Goal: Task Accomplishment & Management: Manage account settings

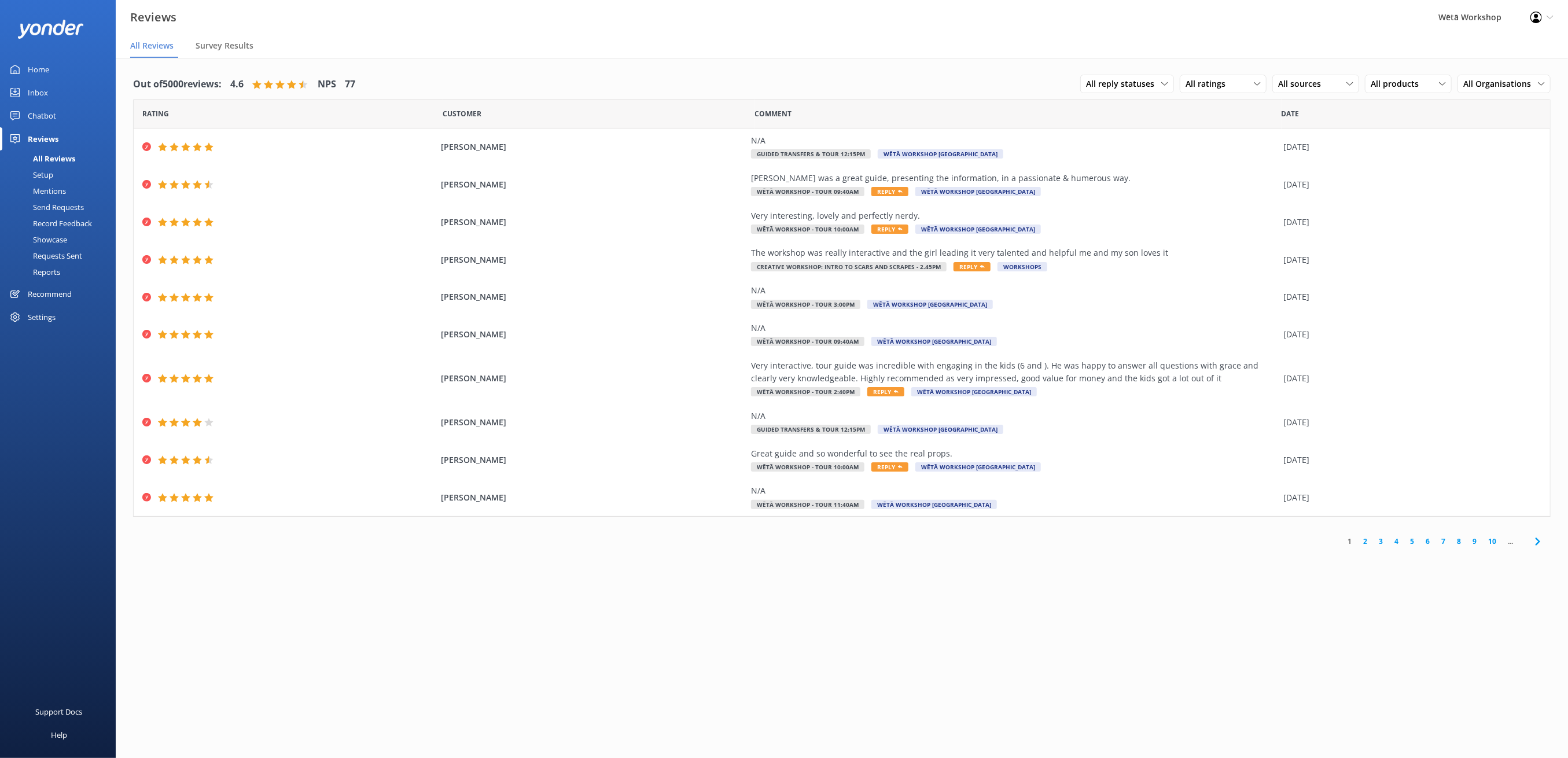
click at [69, 271] on link "Reports" at bounding box center [62, 272] width 109 height 16
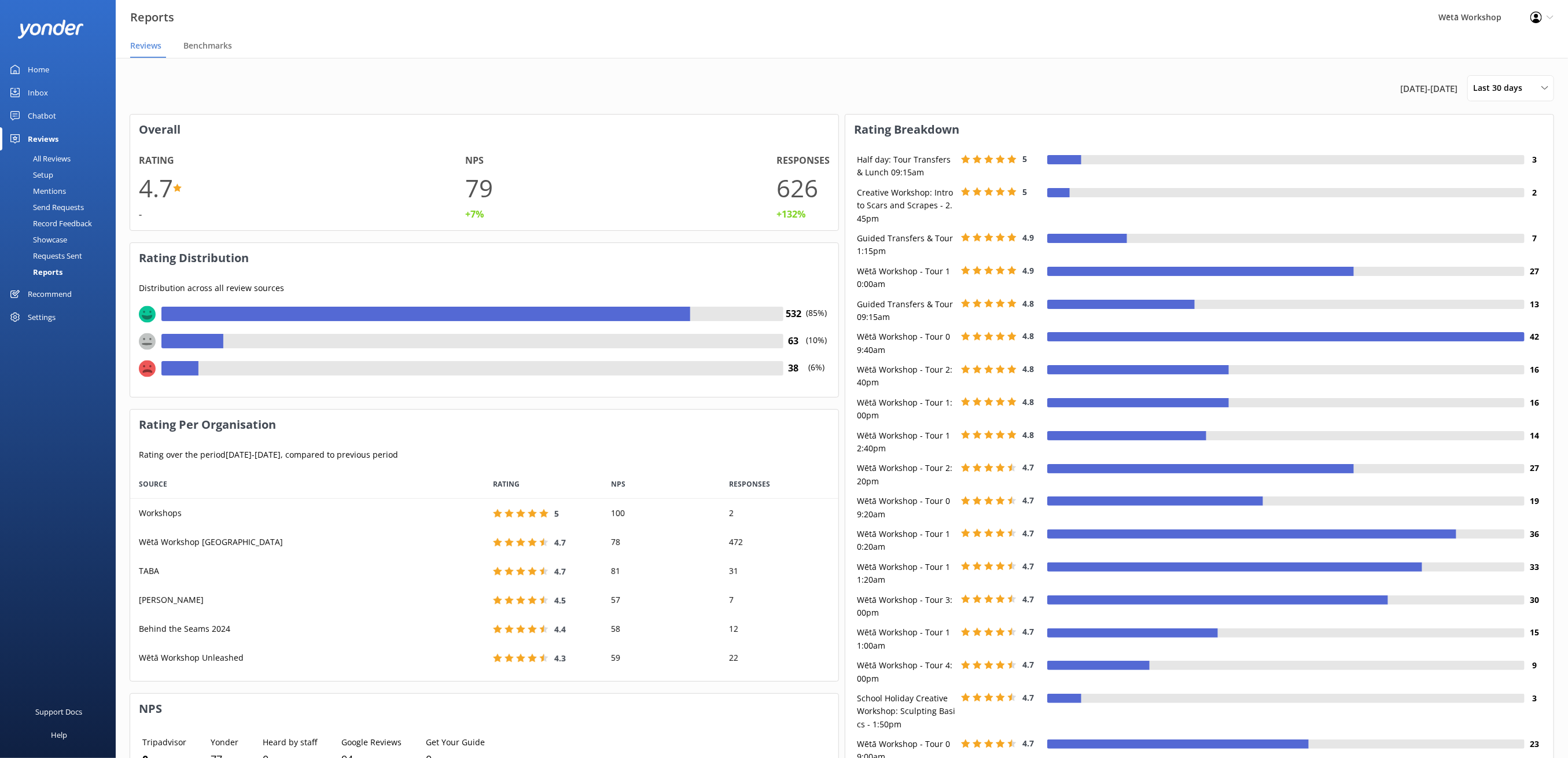
scroll to position [199, 696]
click at [42, 317] on div "Settings" at bounding box center [41, 317] width 28 height 23
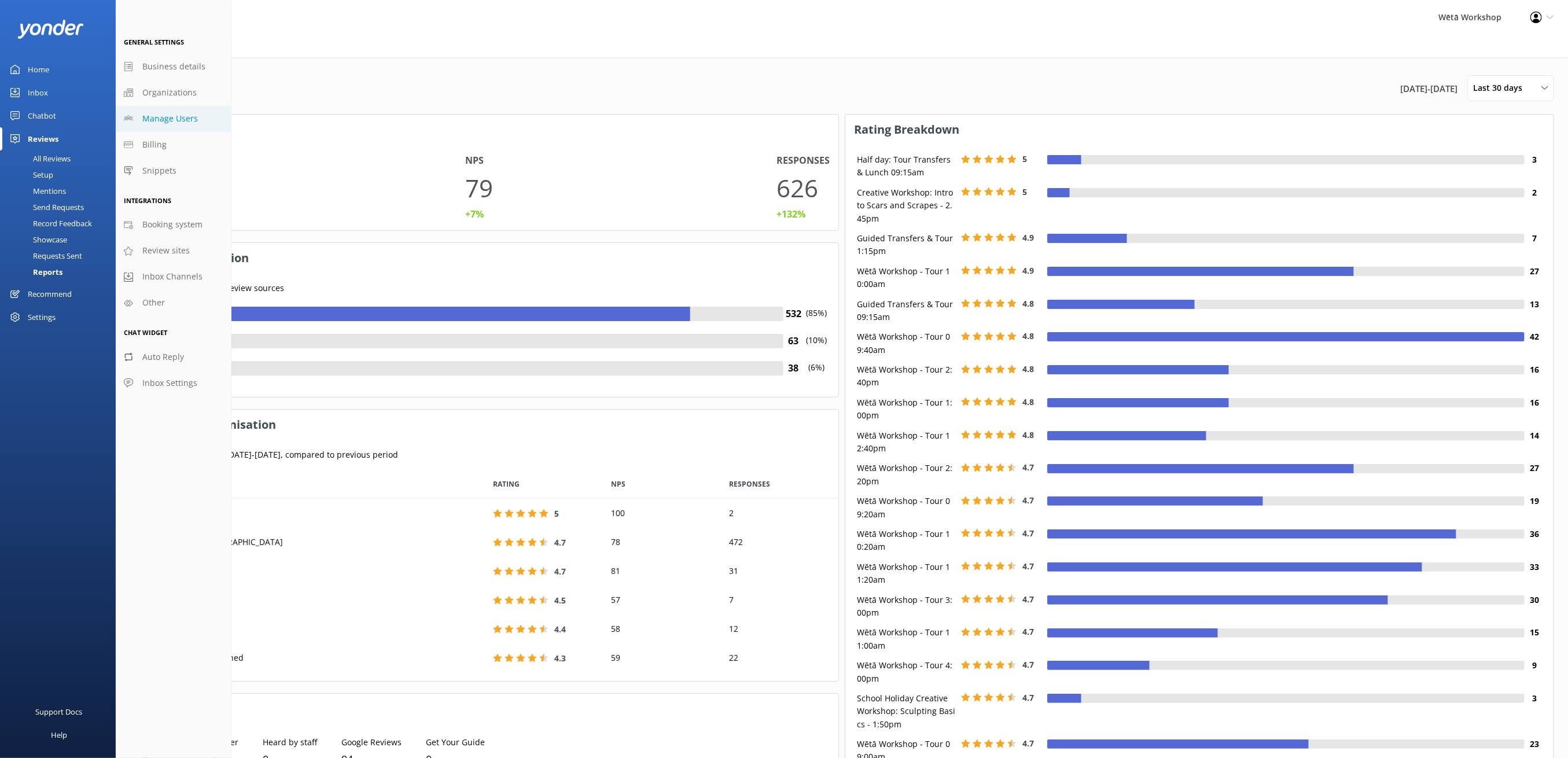
click at [163, 119] on span "Manage Users" at bounding box center [170, 119] width 55 height 12
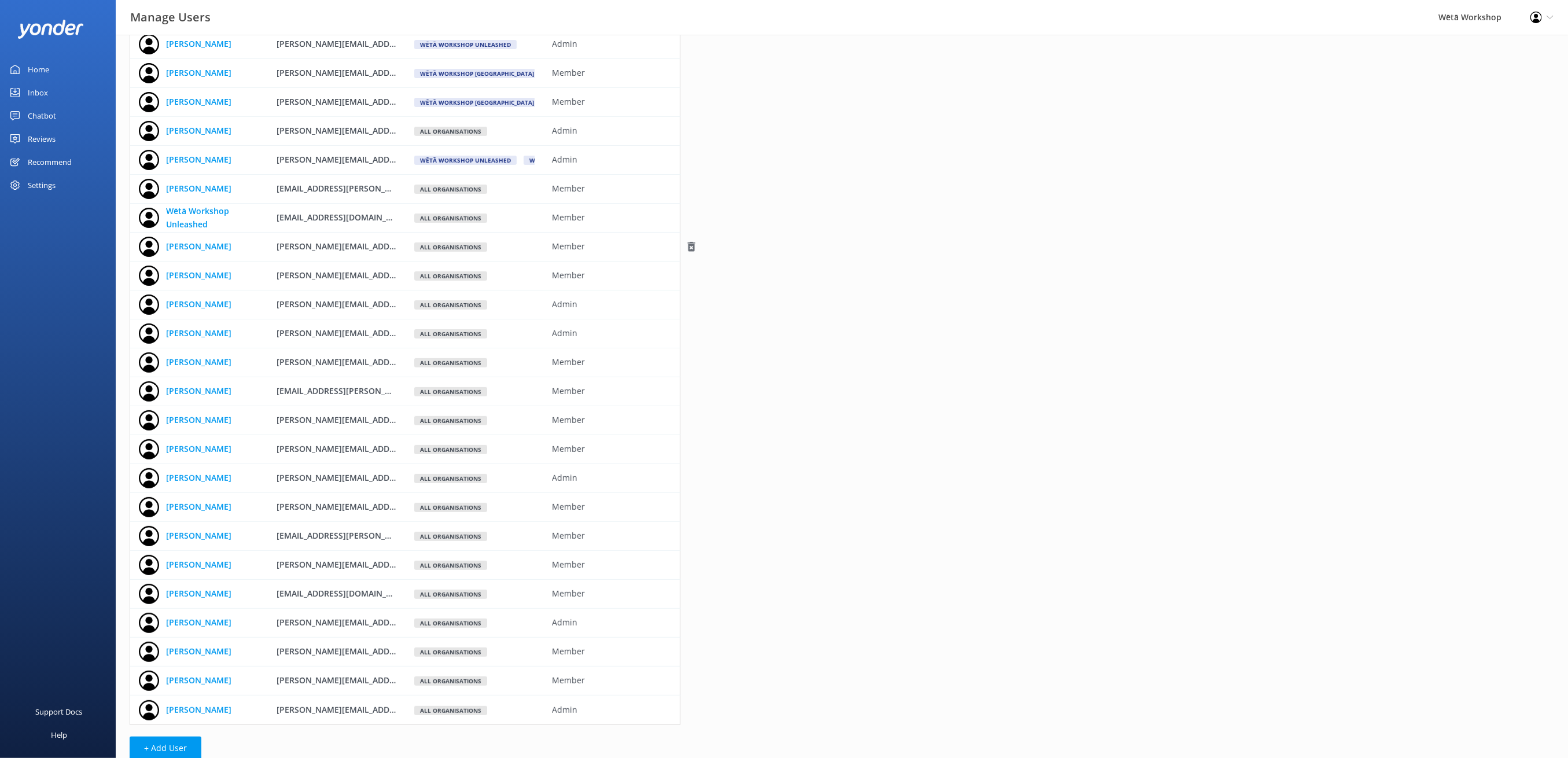
scroll to position [162, 0]
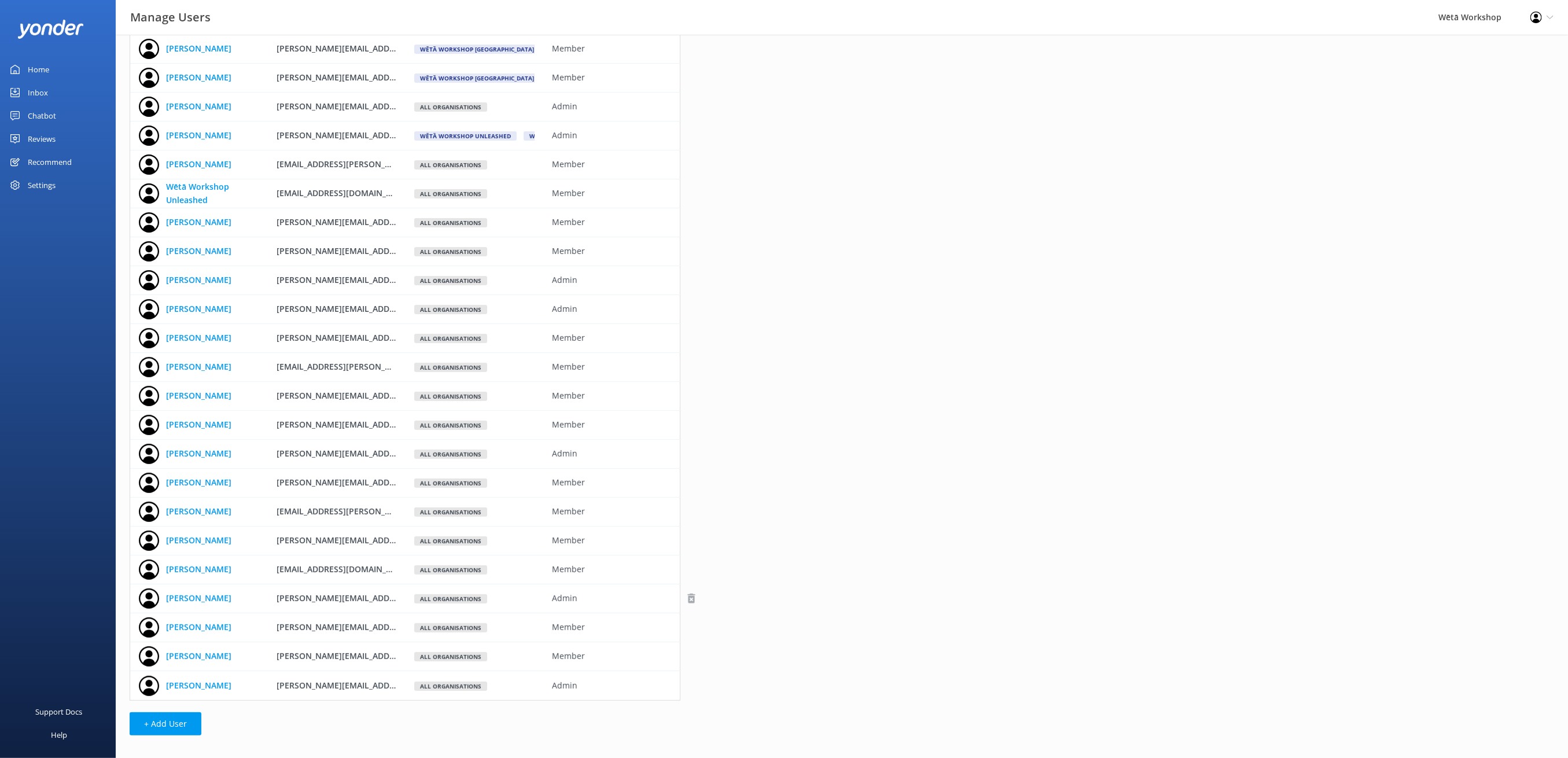
click at [694, 600] on use "grid" at bounding box center [691, 598] width 7 height 10
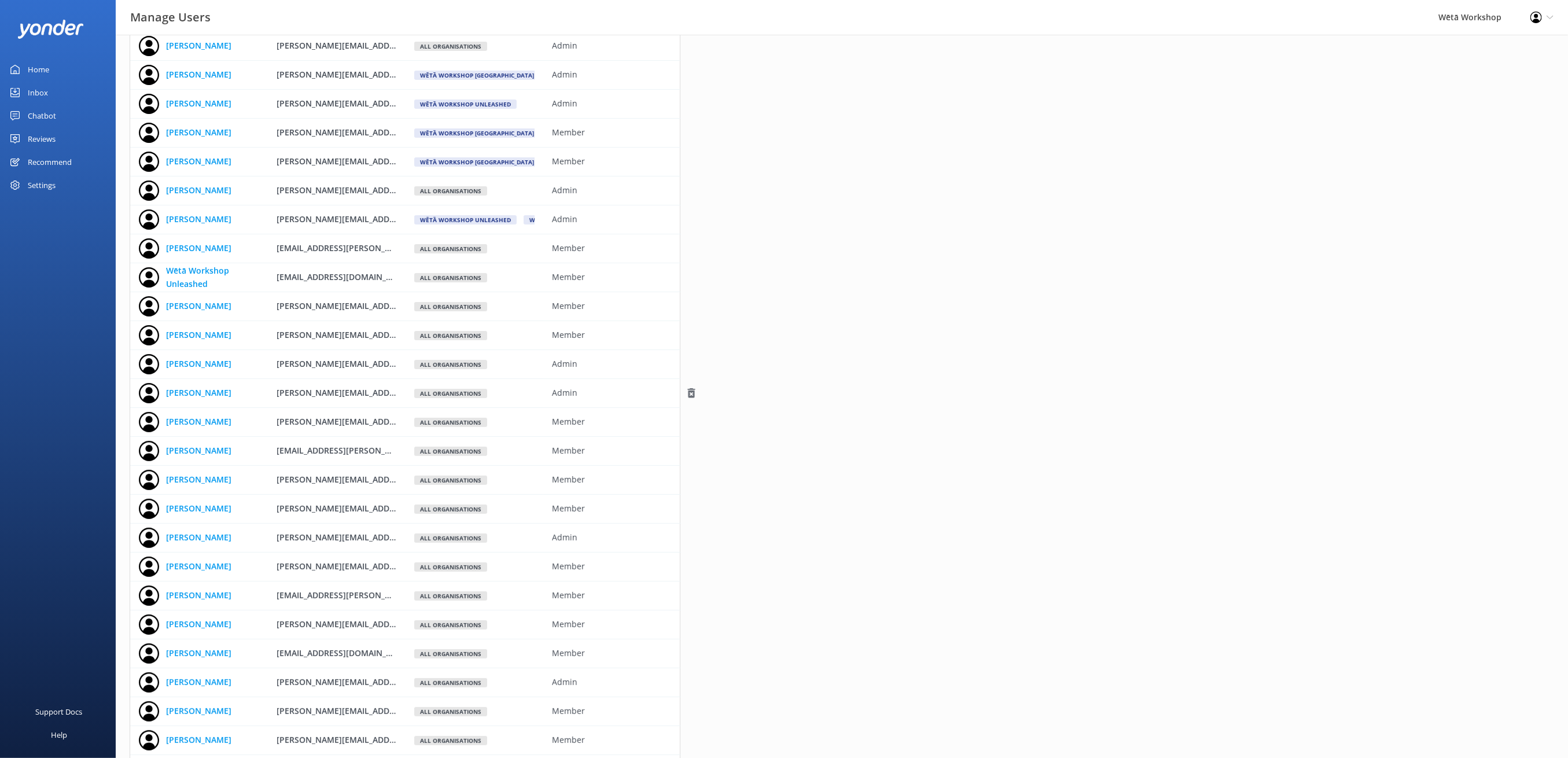
scroll to position [0, 0]
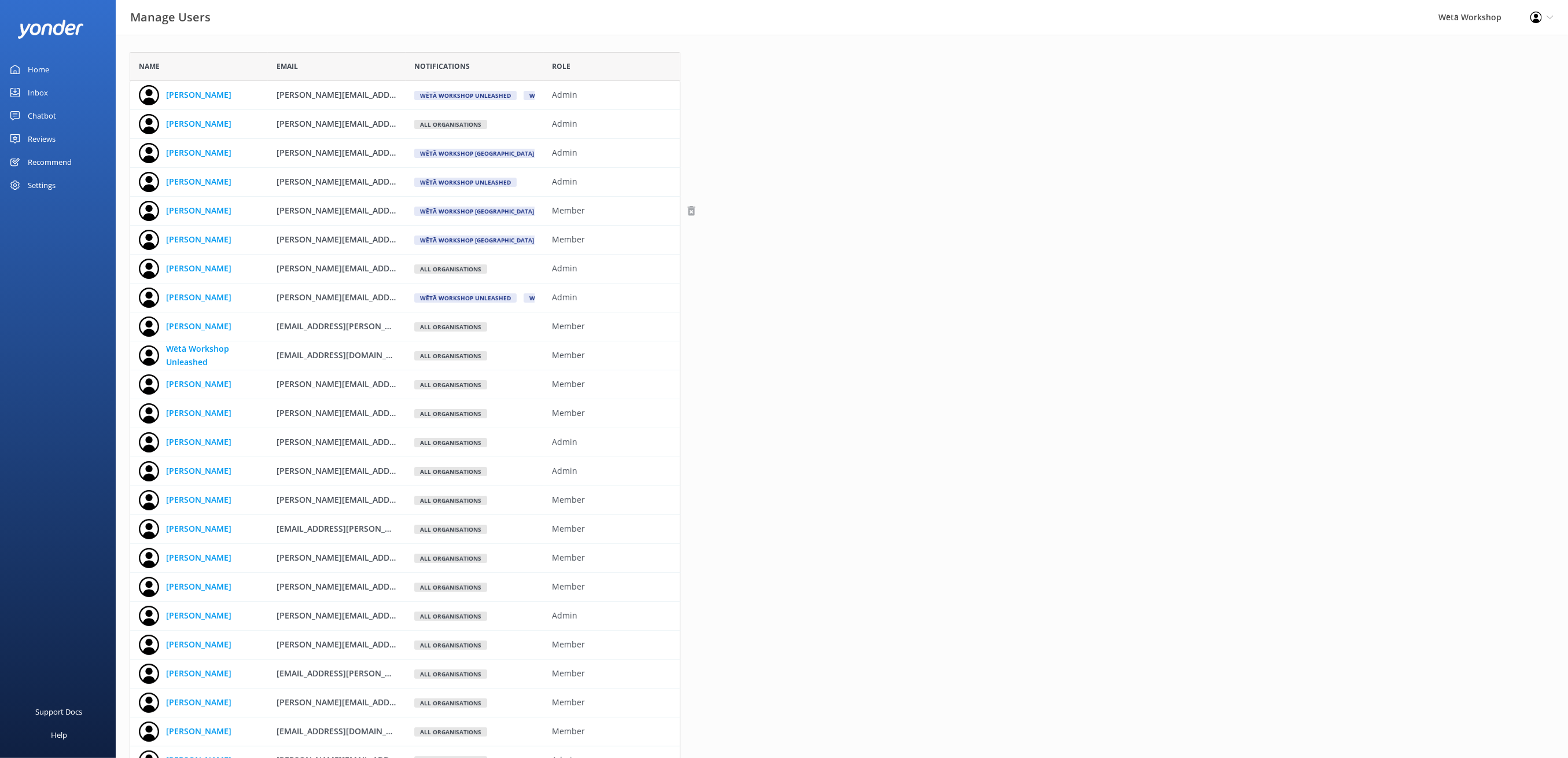
click at [691, 209] on use "grid" at bounding box center [691, 210] width 7 height 10
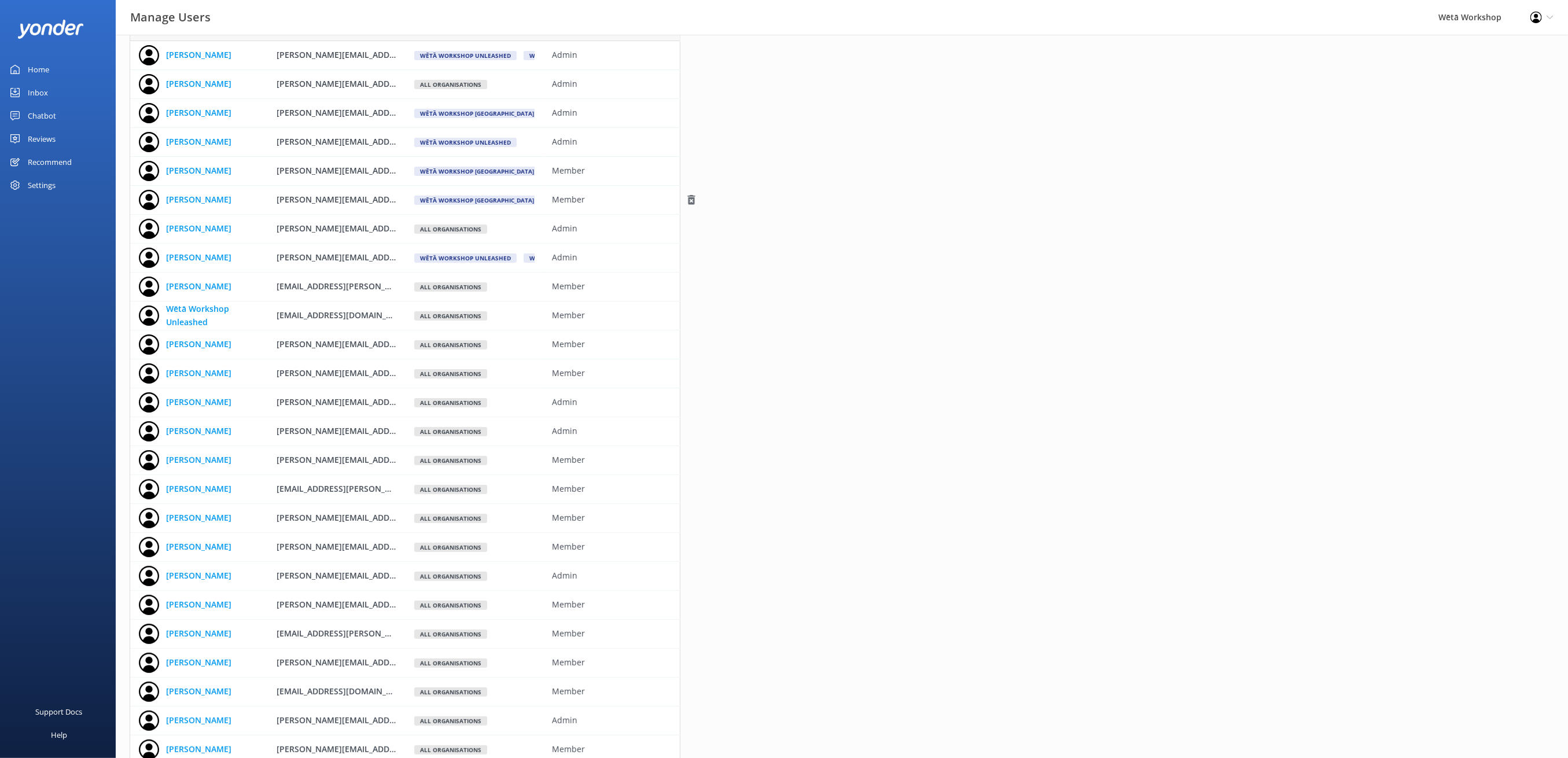
scroll to position [77, 0]
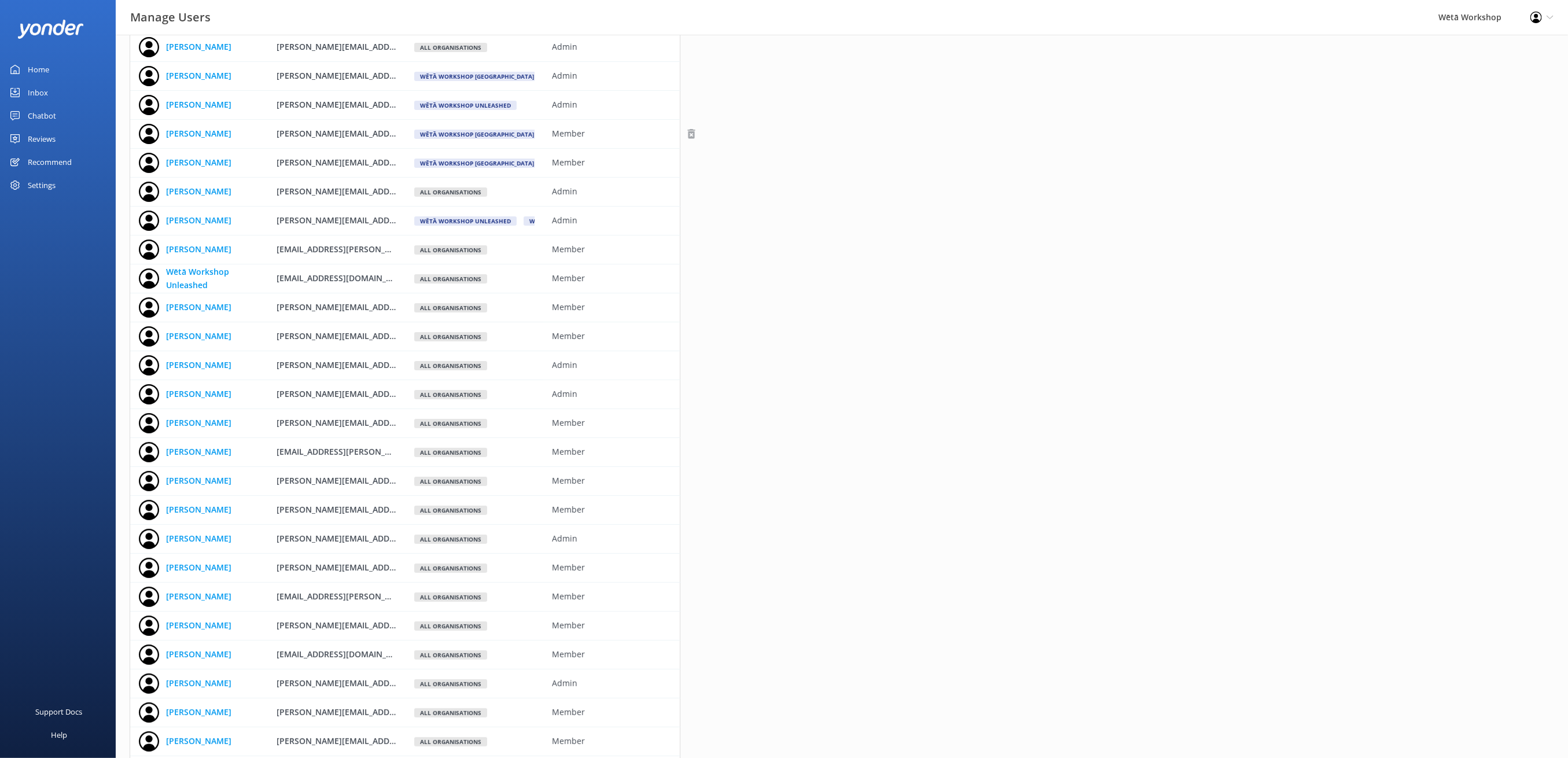
click at [688, 133] on use "grid" at bounding box center [691, 134] width 7 height 10
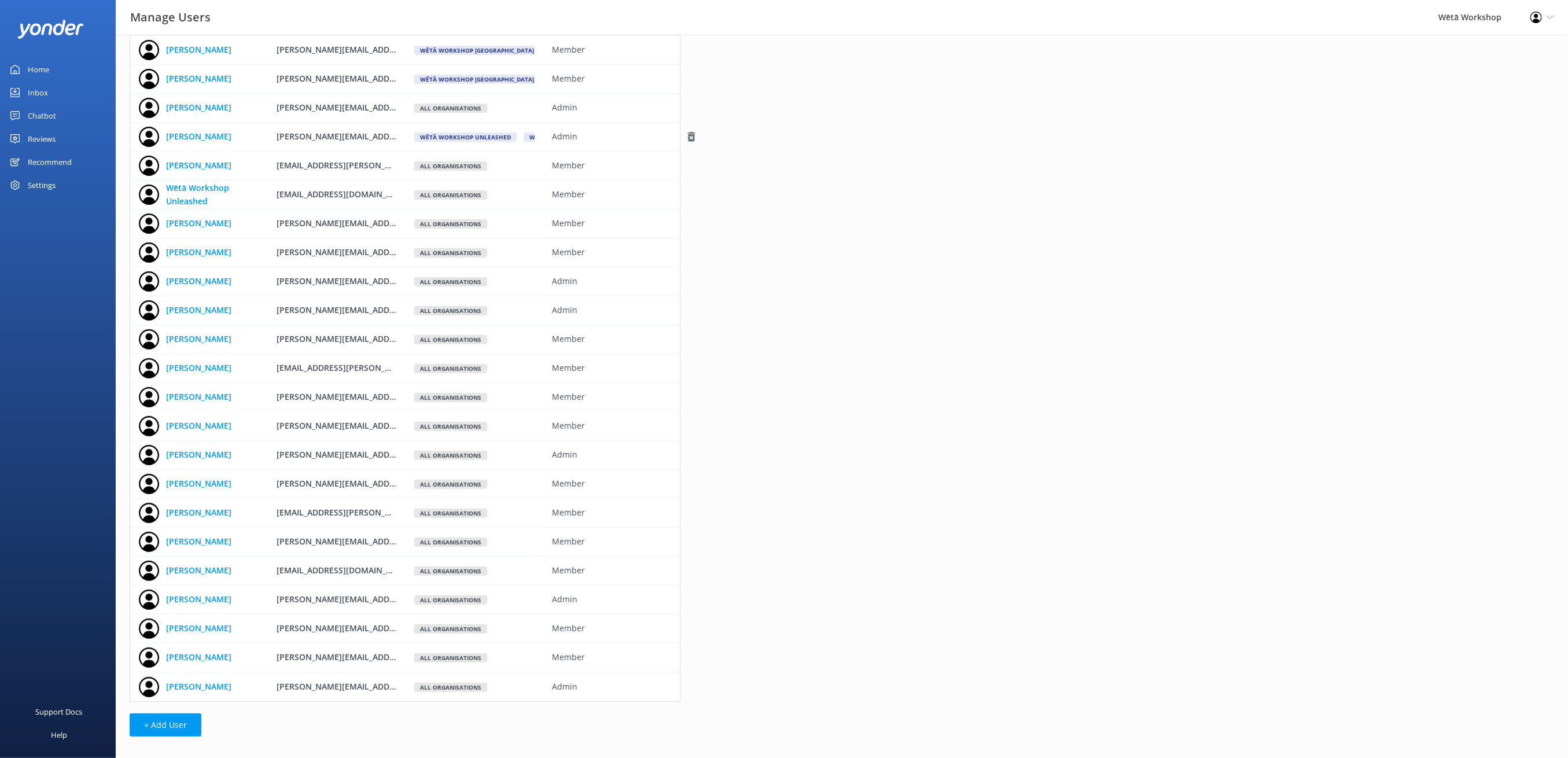
scroll to position [162, 0]
click at [689, 304] on use "grid" at bounding box center [691, 309] width 7 height 10
click at [694, 600] on icon "grid" at bounding box center [691, 598] width 12 height 12
click at [151, 727] on button "+ Add User" at bounding box center [165, 724] width 71 height 23
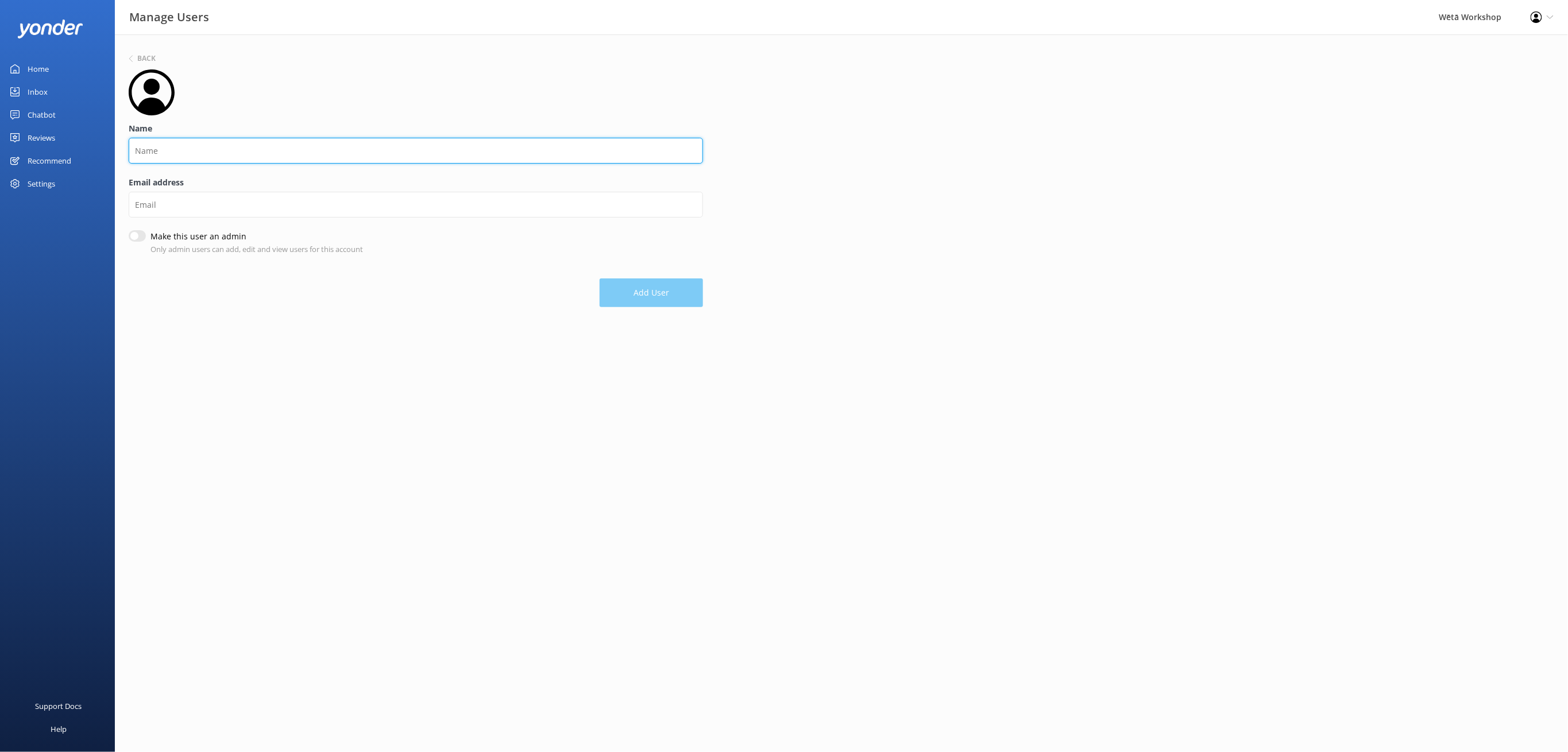
click at [170, 151] on input "Name" at bounding box center [415, 150] width 574 height 26
click at [534, 486] on html "Manage Users Wētā Workshop Profile Settings Logout Home Inbox Chatbot Reviews A…" at bounding box center [784, 376] width 1568 height 752
click at [268, 154] on input "Name" at bounding box center [415, 150] width 574 height 26
type input "Reservations"
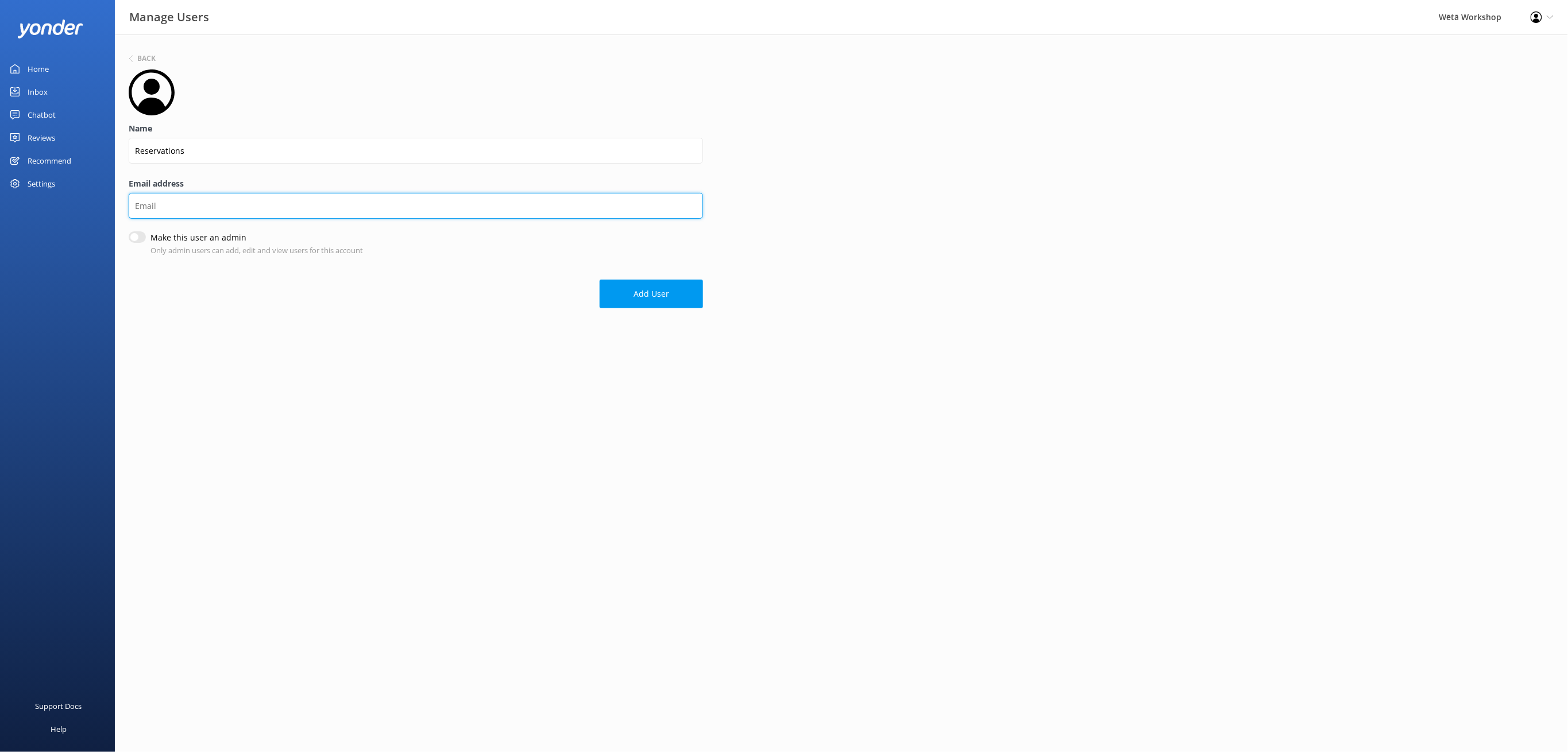
click at [223, 198] on input "Email address" at bounding box center [415, 205] width 574 height 26
paste input "[EMAIL_ADDRESS][DOMAIN_NAME]"
type input "[EMAIL_ADDRESS][DOMAIN_NAME]"
click at [669, 295] on button "Add User" at bounding box center [651, 294] width 104 height 28
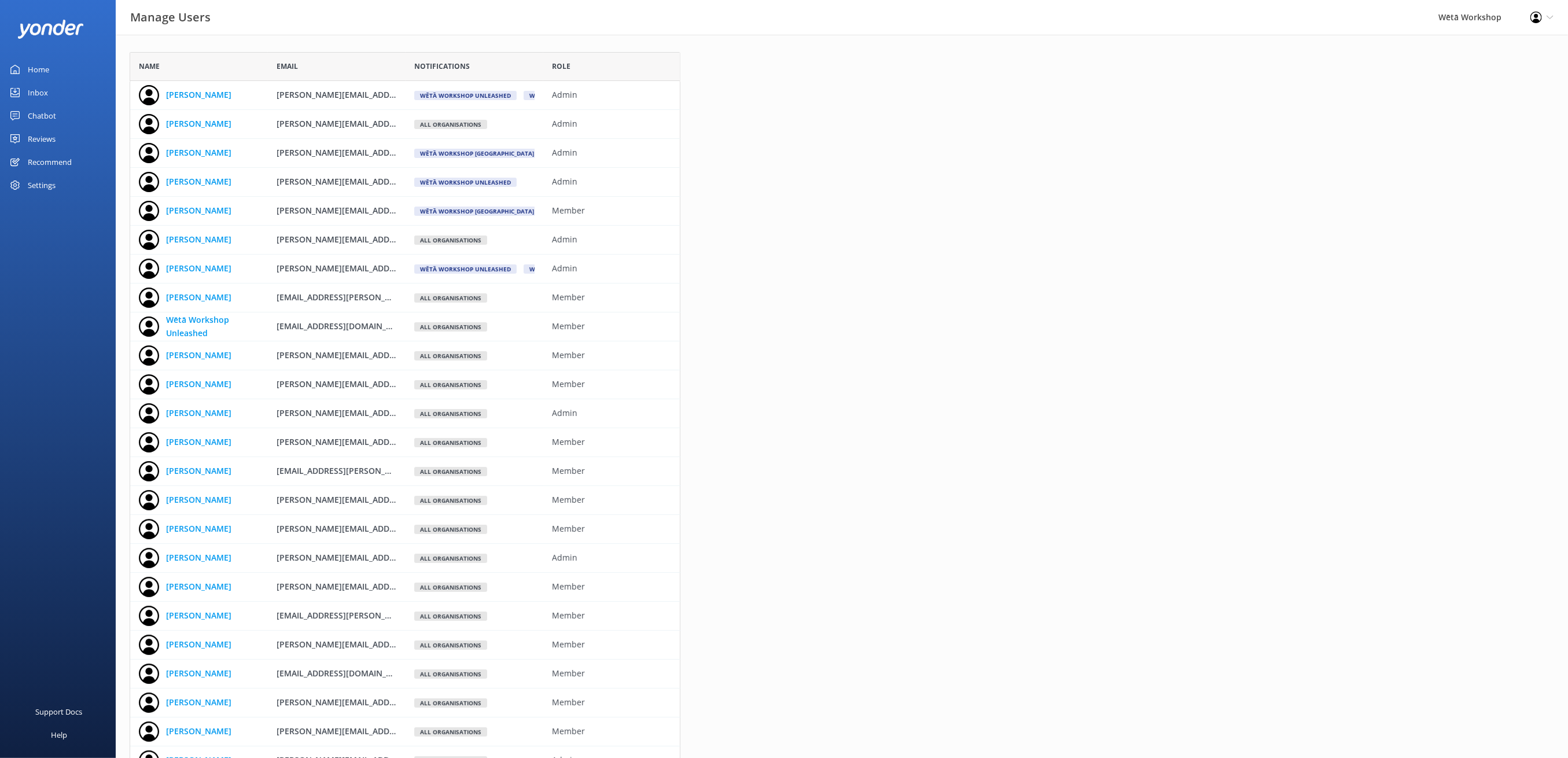
drag, startPoint x: 693, startPoint y: 300, endPoint x: 1044, endPoint y: 335, distance: 352.7
click at [1151, 342] on div "Name Email Notifications Role [PERSON_NAME] [PERSON_NAME][EMAIL_ADDRESS][DOMAIN…" at bounding box center [841, 449] width 1452 height 828
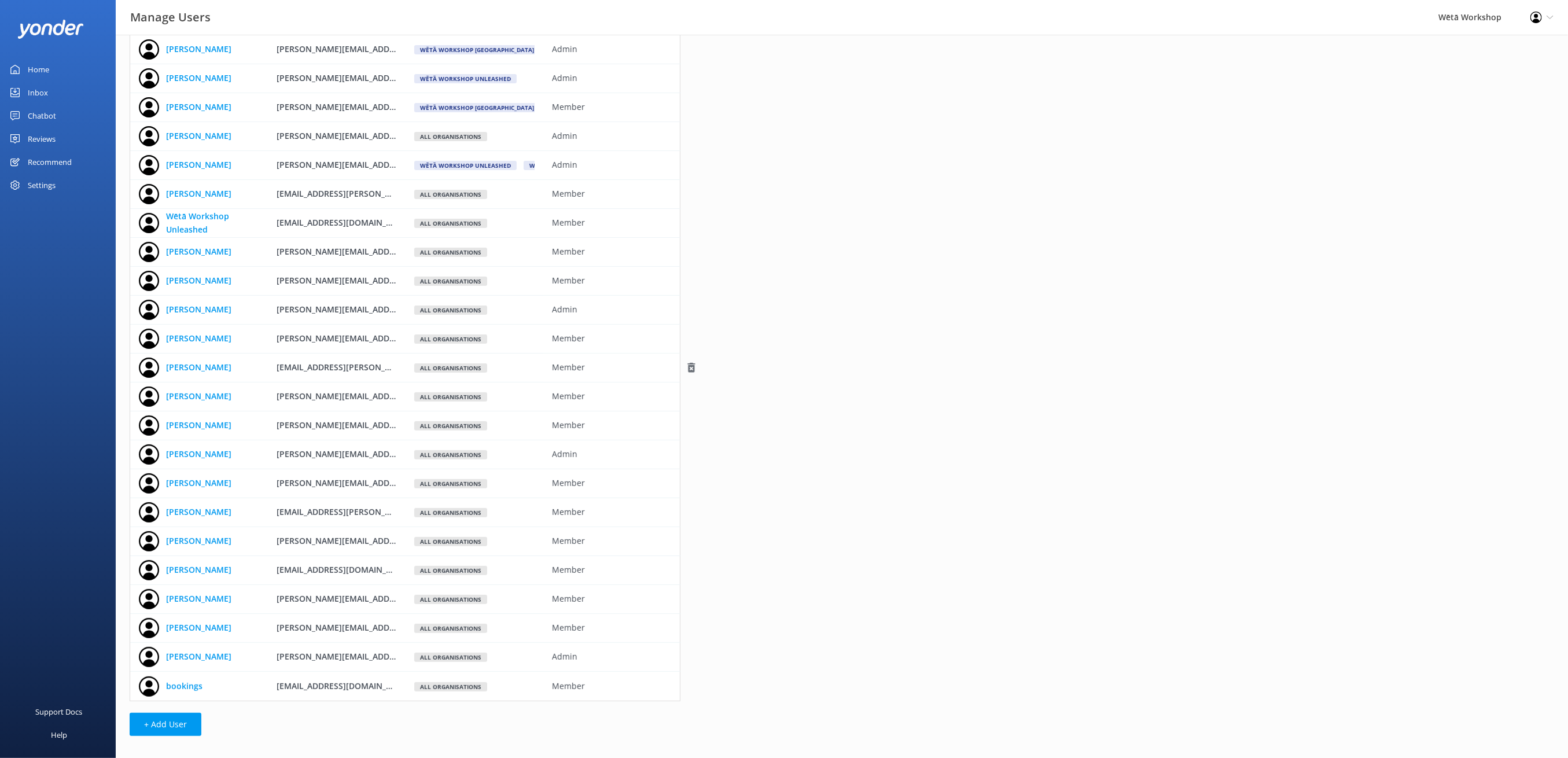
scroll to position [104, 0]
